Goal: Check status: Check status

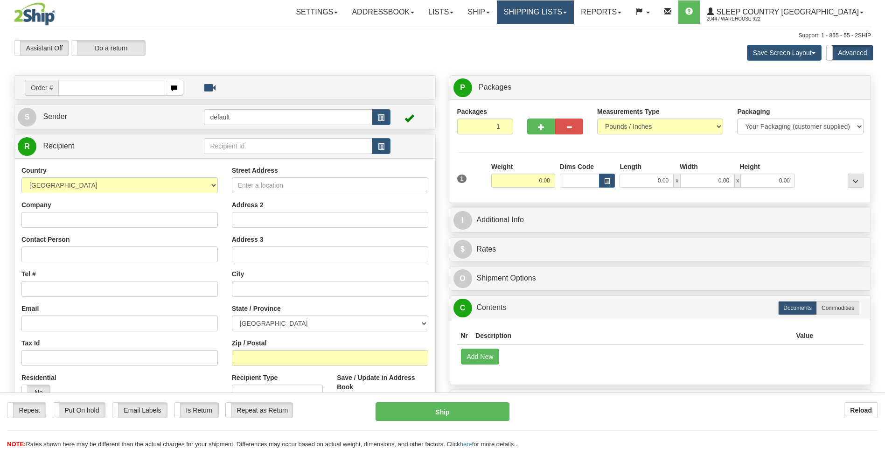
click at [574, 10] on link "Shipping lists" at bounding box center [535, 11] width 77 height 23
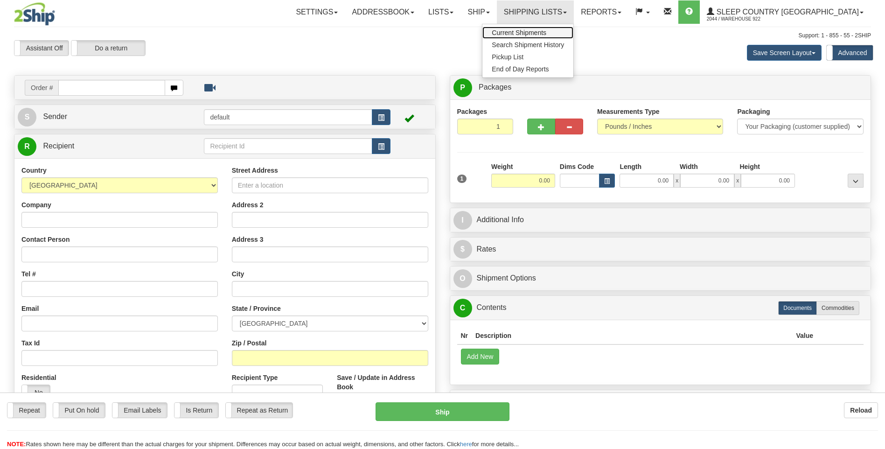
click at [546, 31] on span "Current Shipments" at bounding box center [519, 32] width 55 height 7
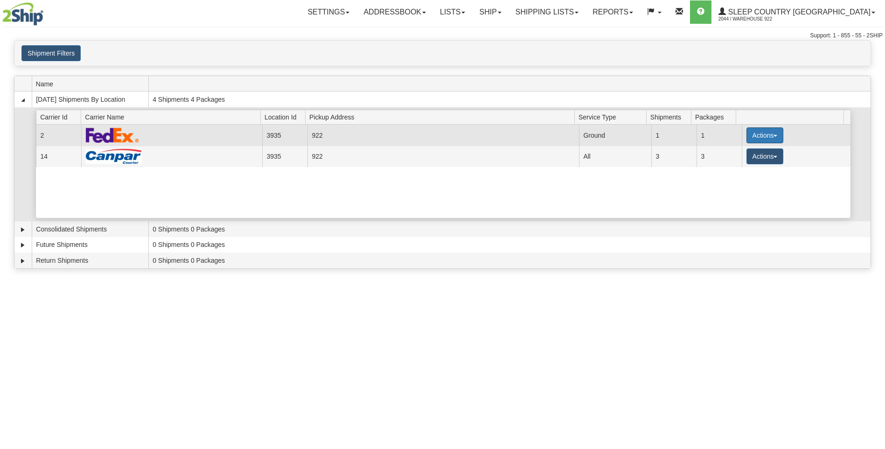
click at [771, 132] on button "Actions" at bounding box center [764, 135] width 37 height 16
click at [763, 135] on button "Actions" at bounding box center [764, 135] width 37 height 16
click at [742, 153] on span "Details" at bounding box center [729, 152] width 25 height 7
